Goal: Register for event/course

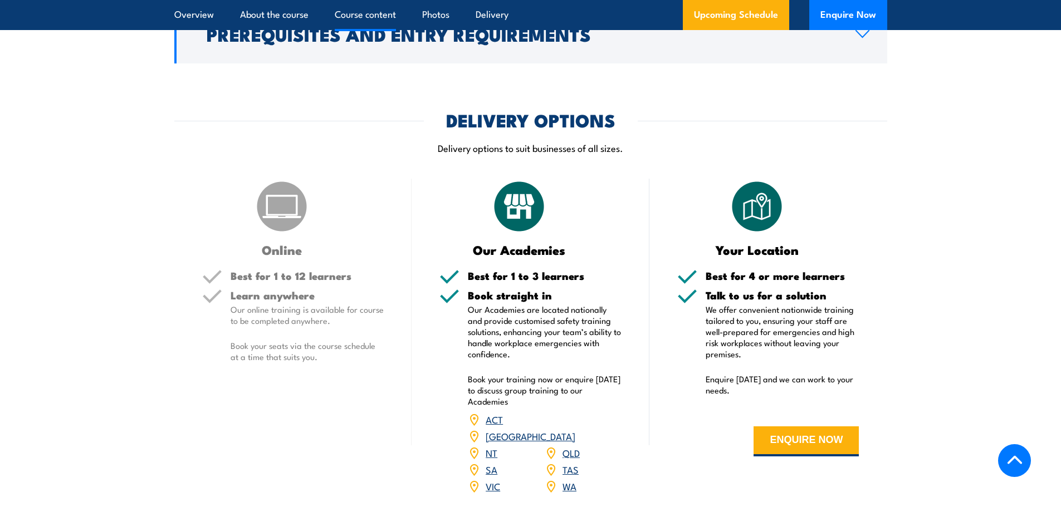
scroll to position [1504, 0]
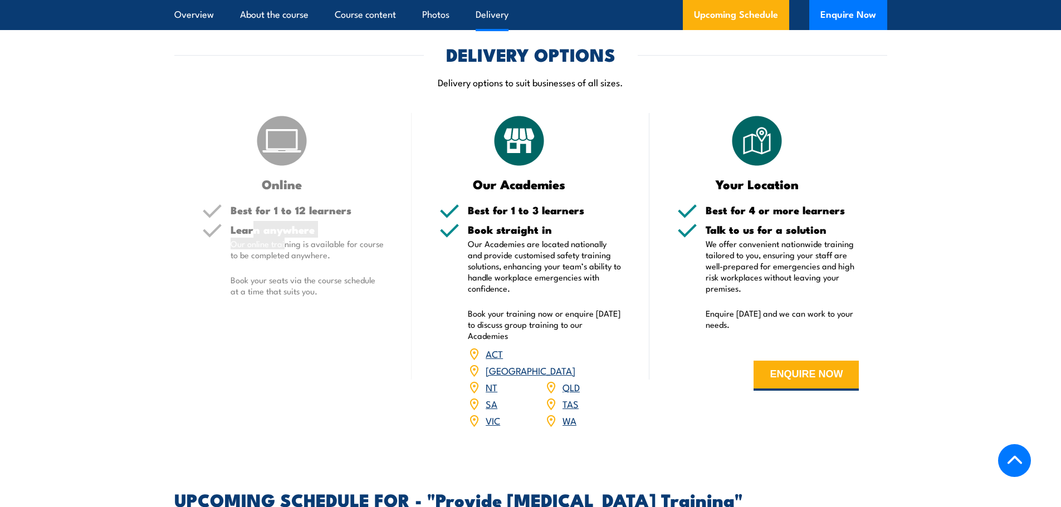
drag, startPoint x: 255, startPoint y: 260, endPoint x: 285, endPoint y: 274, distance: 33.7
click at [285, 274] on div "Learn anywhere Our online training is available for course to be completed anyw…" at bounding box center [308, 269] width 154 height 91
click at [285, 261] on p "Our online training is available for course to be completed anywhere." at bounding box center [308, 249] width 154 height 22
click at [316, 297] on p "Book your seats via the course schedule at a time that suits you." at bounding box center [308, 286] width 154 height 22
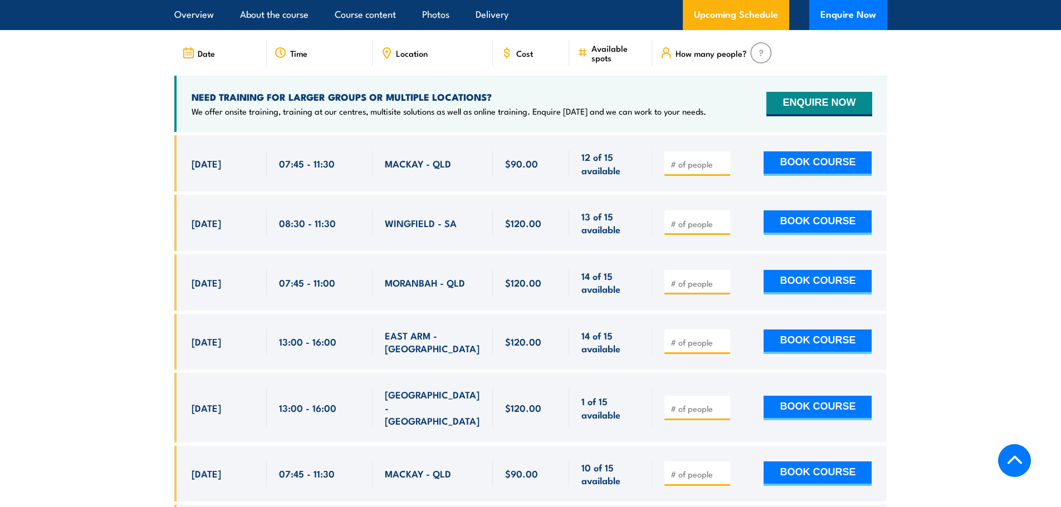
scroll to position [2061, 0]
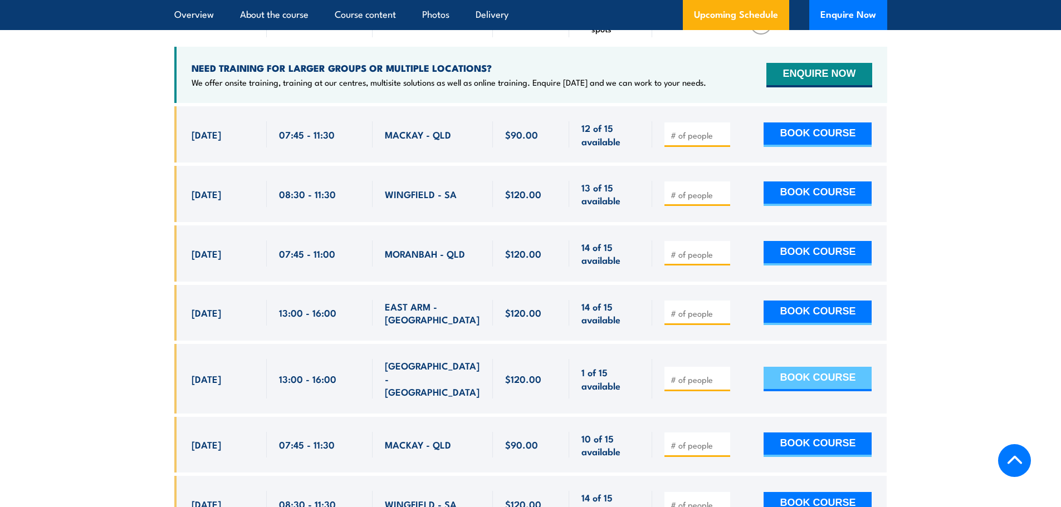
drag, startPoint x: 203, startPoint y: 379, endPoint x: 808, endPoint y: 372, distance: 605.5
click at [808, 372] on div "[DATE] 13:00 - 13:00" at bounding box center [530, 378] width 713 height 69
click at [581, 392] on div "1 of 15 available" at bounding box center [610, 378] width 83 height 69
drag, startPoint x: 623, startPoint y: 392, endPoint x: 191, endPoint y: 388, distance: 432.8
click at [191, 388] on div "[DATE] 13:00 - 13:00" at bounding box center [530, 378] width 713 height 69
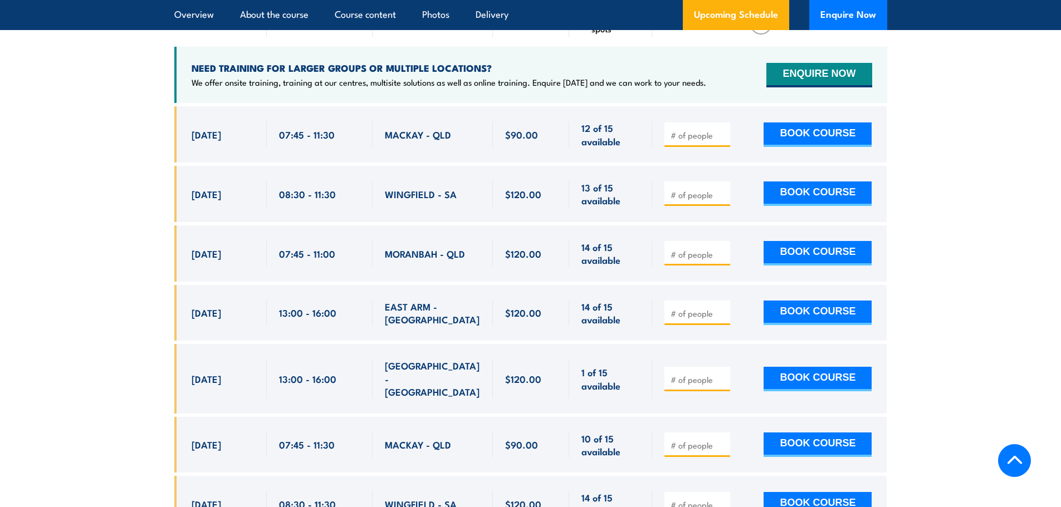
click at [191, 388] on div "[DATE] 13:00 - 13:00" at bounding box center [220, 378] width 92 height 69
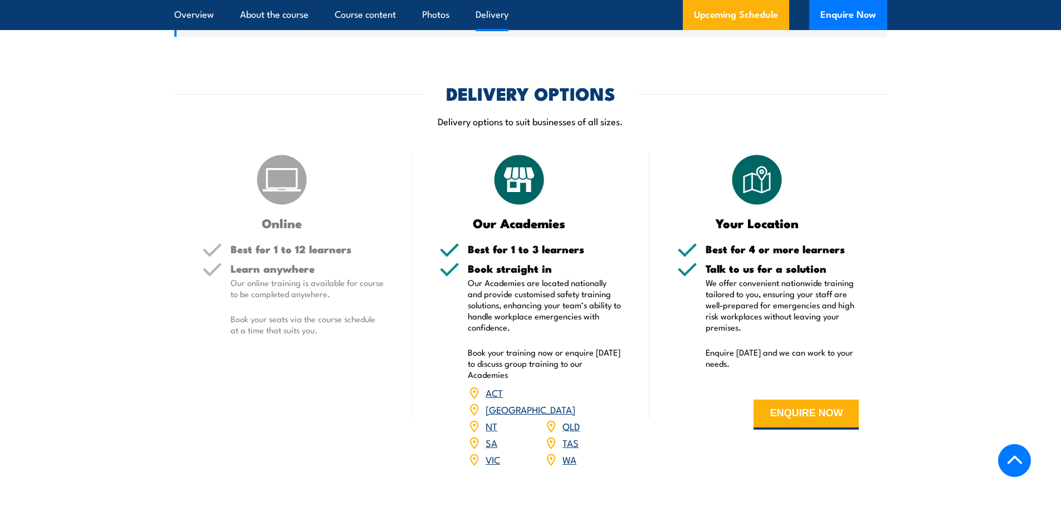
scroll to position [1448, 0]
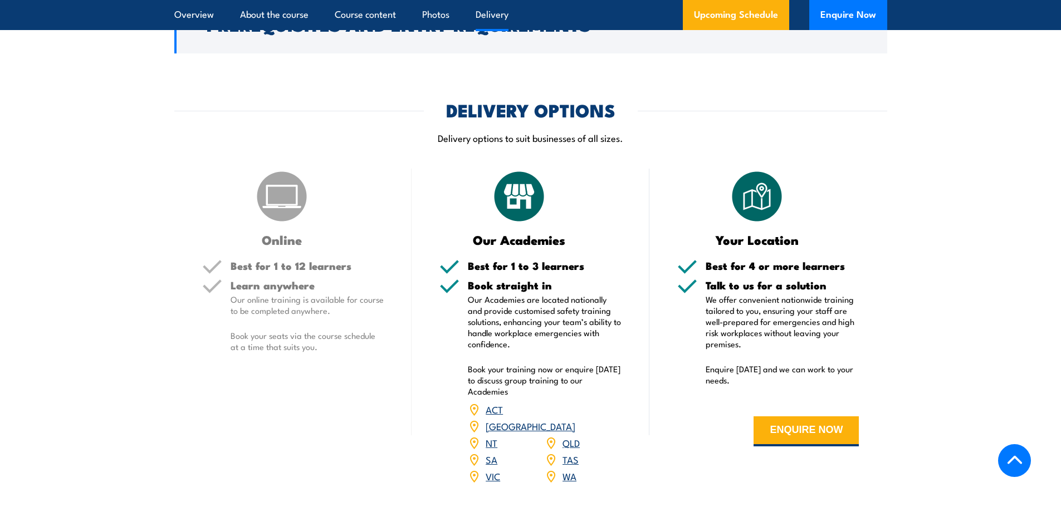
click at [323, 244] on div "Online" at bounding box center [293, 207] width 182 height 77
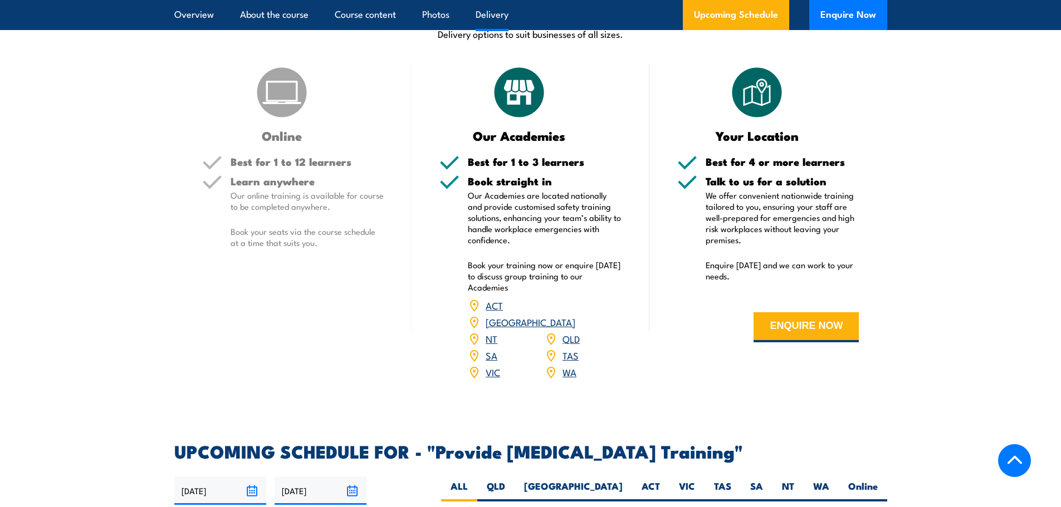
scroll to position [1560, 0]
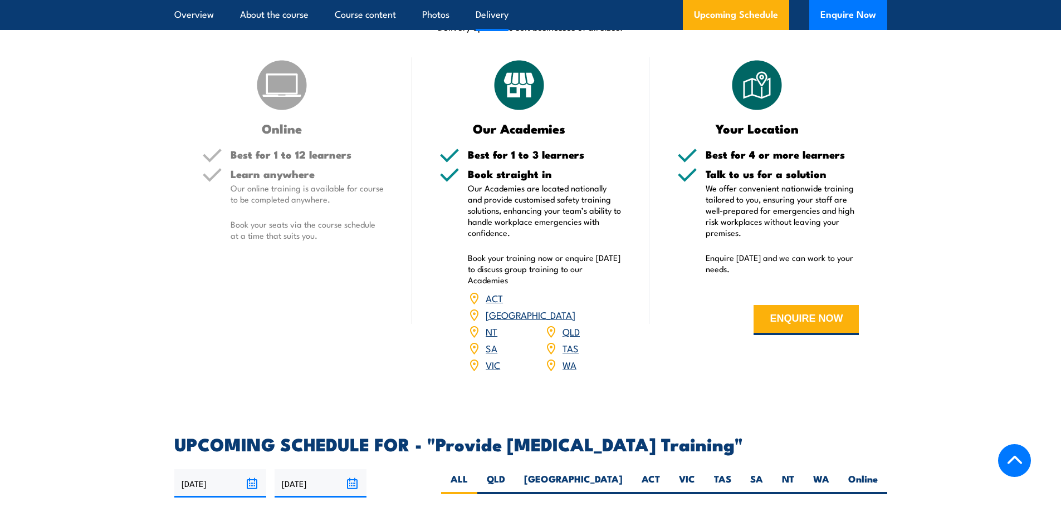
click at [575, 320] on link "[GEOGRAPHIC_DATA]" at bounding box center [531, 314] width 90 height 13
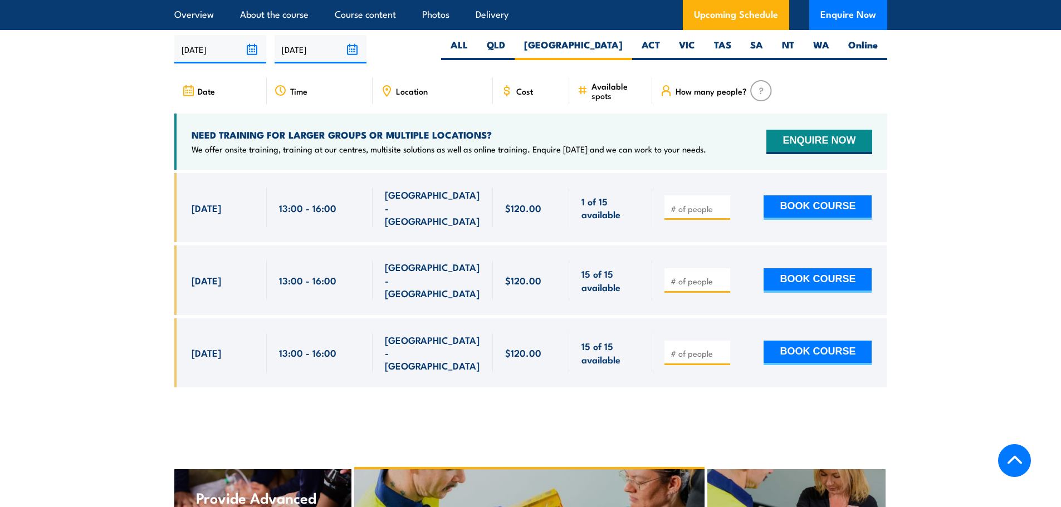
scroll to position [2004, 0]
